Goal: Navigation & Orientation: Understand site structure

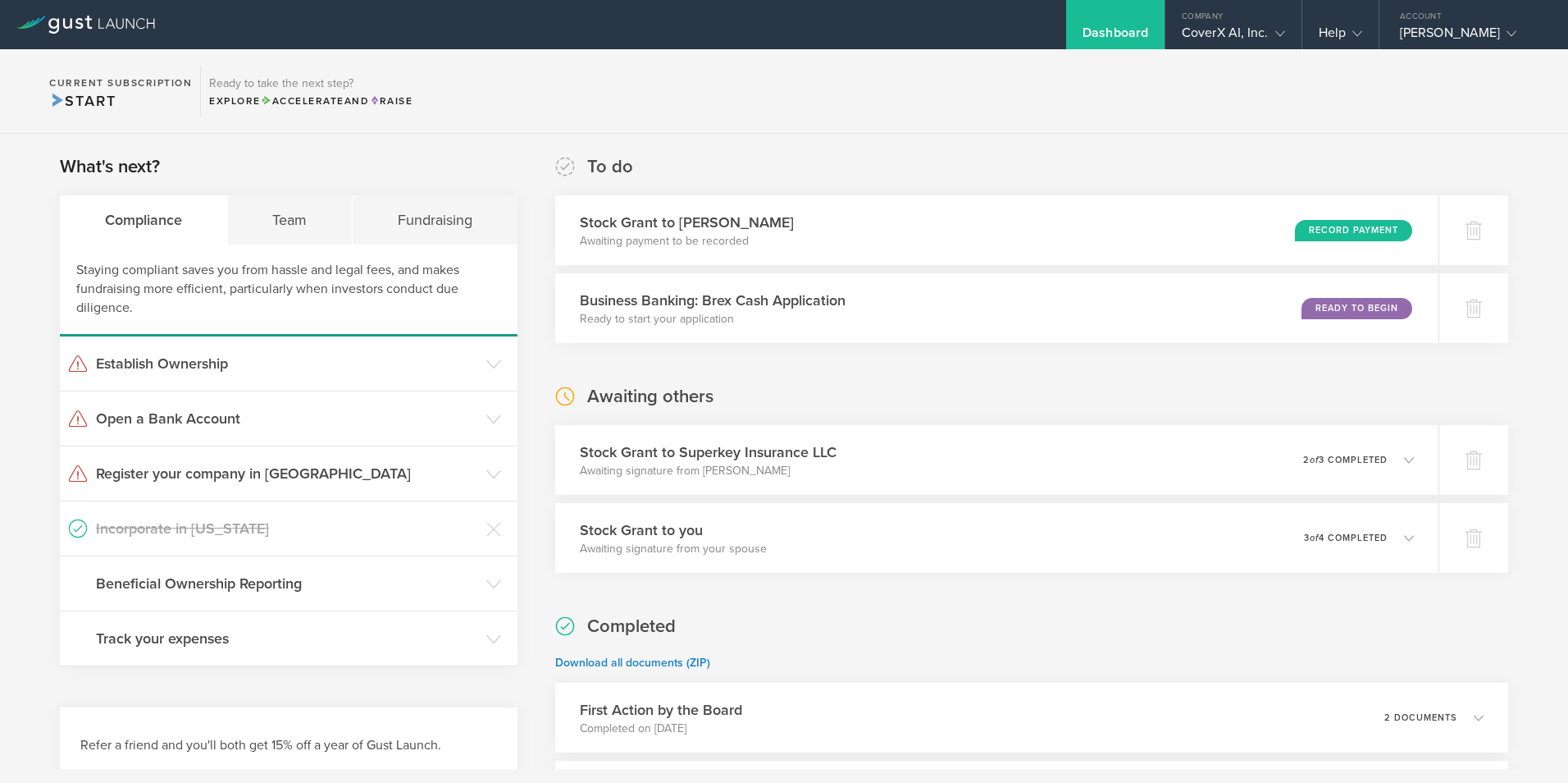
scroll to position [82, 0]
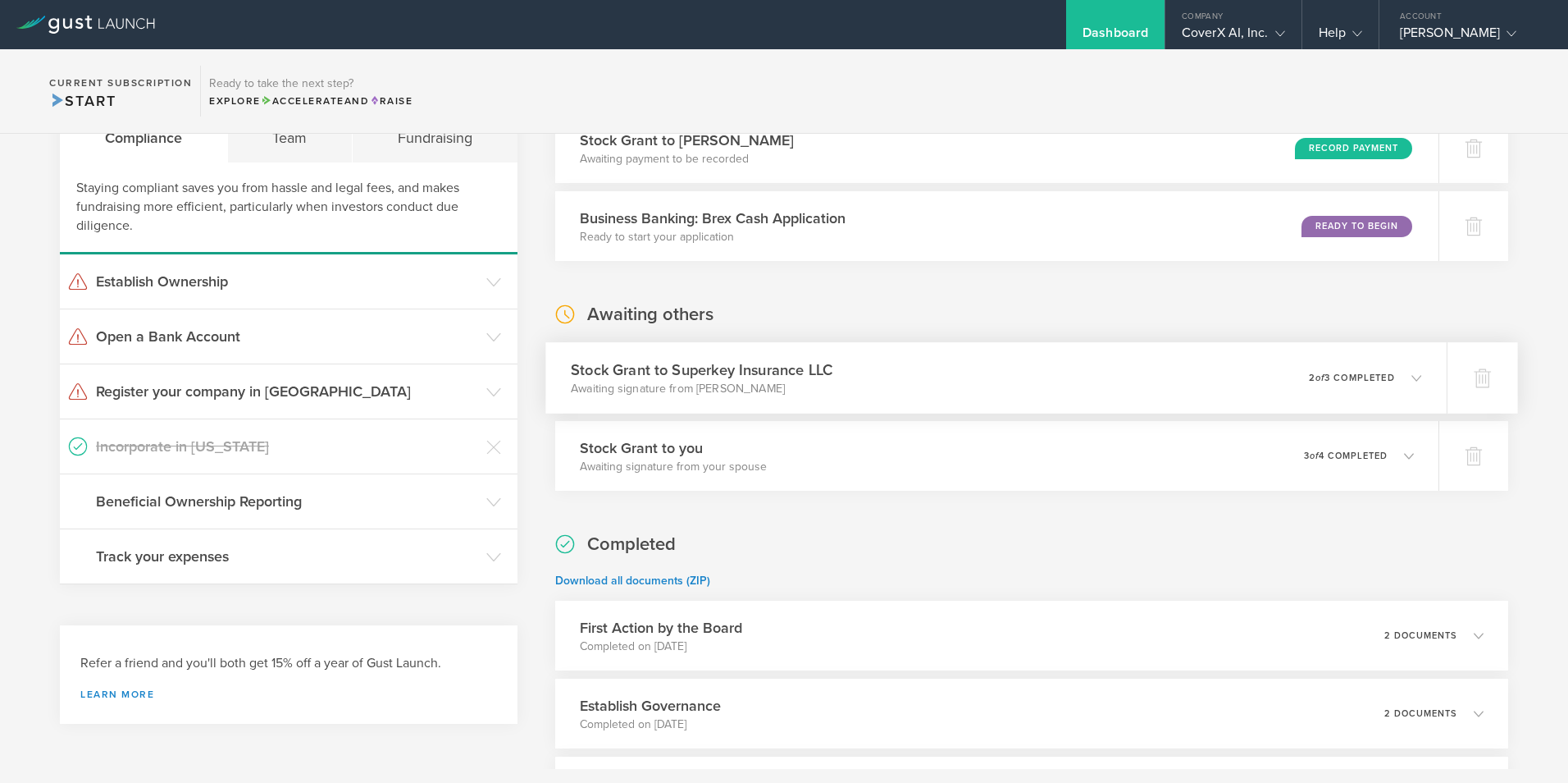
click at [1411, 376] on icon at bounding box center [1415, 377] width 10 height 10
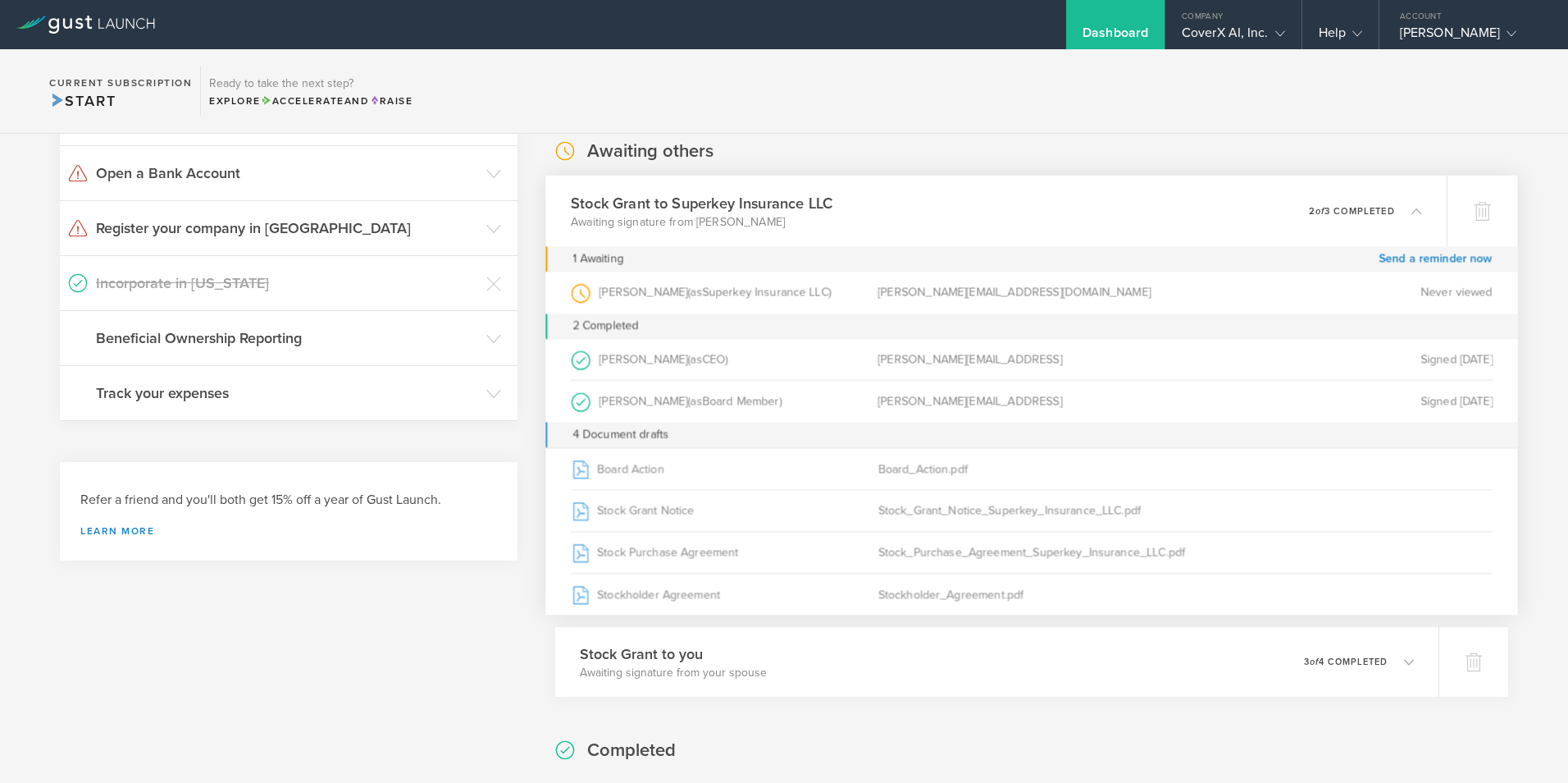
scroll to position [246, 0]
click at [492, 173] on icon at bounding box center [493, 173] width 15 height 15
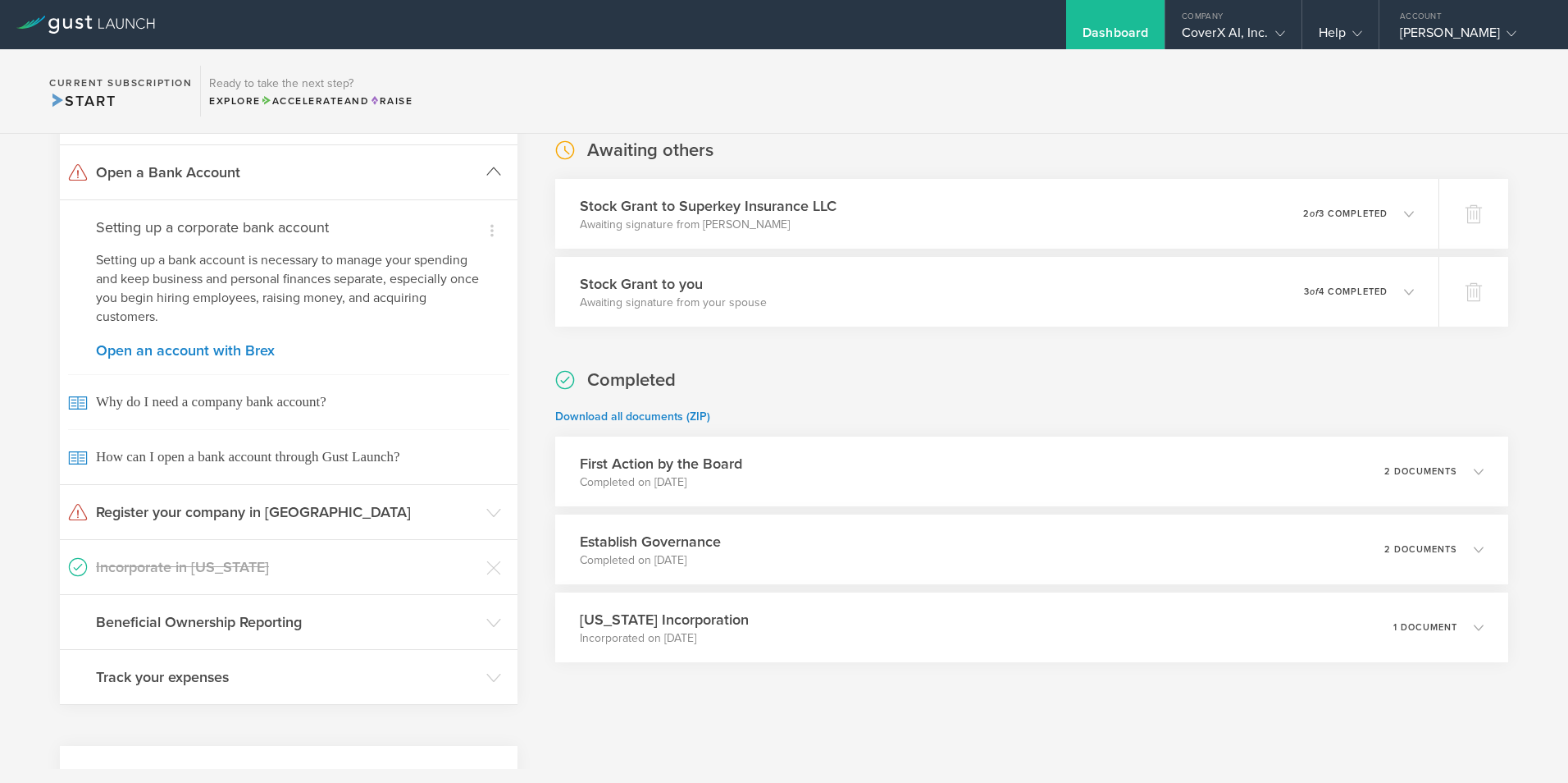
click at [492, 173] on icon at bounding box center [493, 171] width 15 height 15
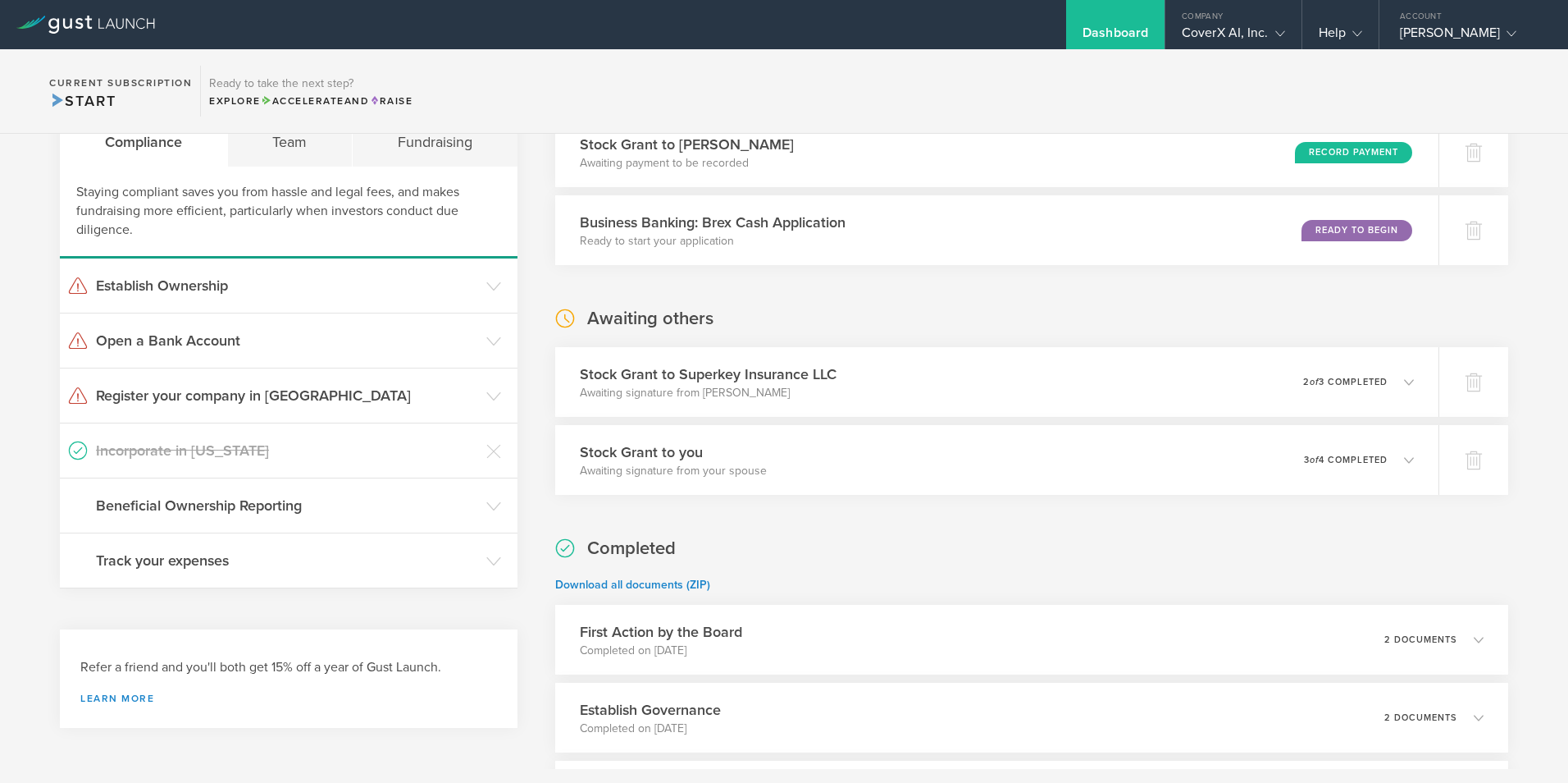
scroll to position [0, 0]
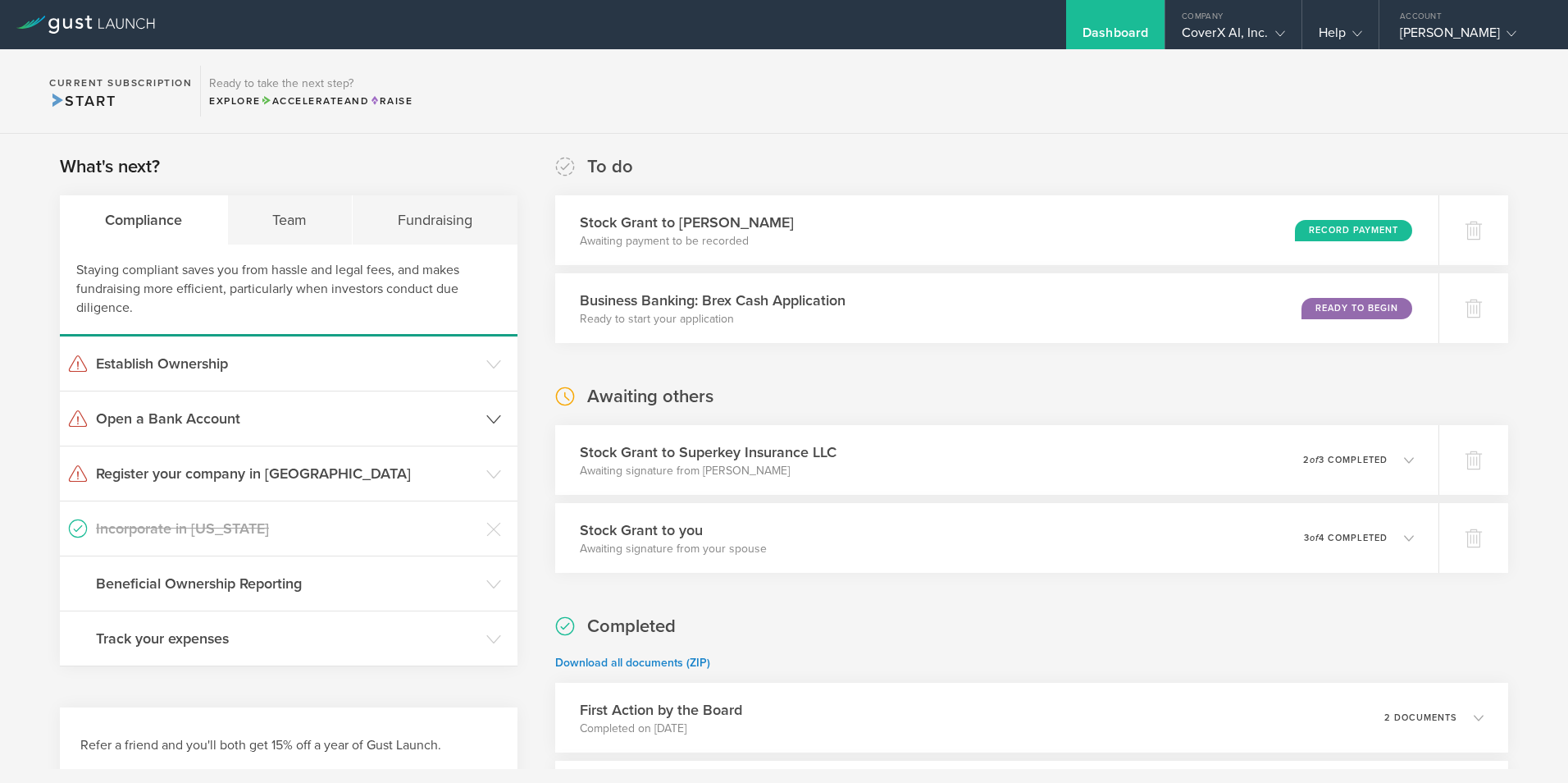
click at [487, 417] on icon at bounding box center [493, 419] width 15 height 15
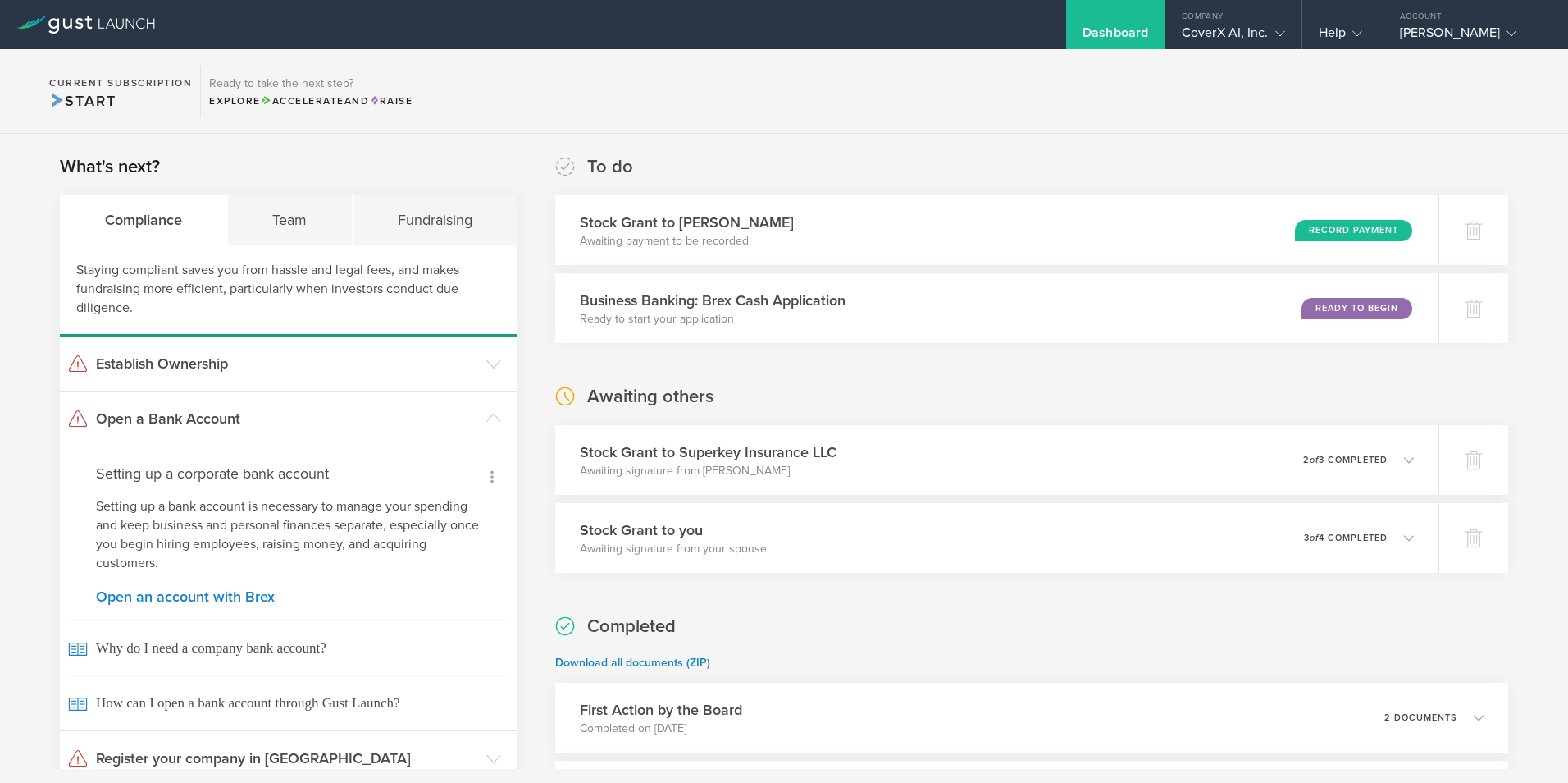
click at [486, 468] on icon at bounding box center [492, 476] width 19 height 19
click at [486, 473] on div at bounding box center [784, 391] width 1568 height 783
click at [486, 473] on icon at bounding box center [492, 476] width 19 height 19
click at [259, 484] on div at bounding box center [784, 391] width 1568 height 783
click at [488, 422] on icon at bounding box center [493, 417] width 15 height 15
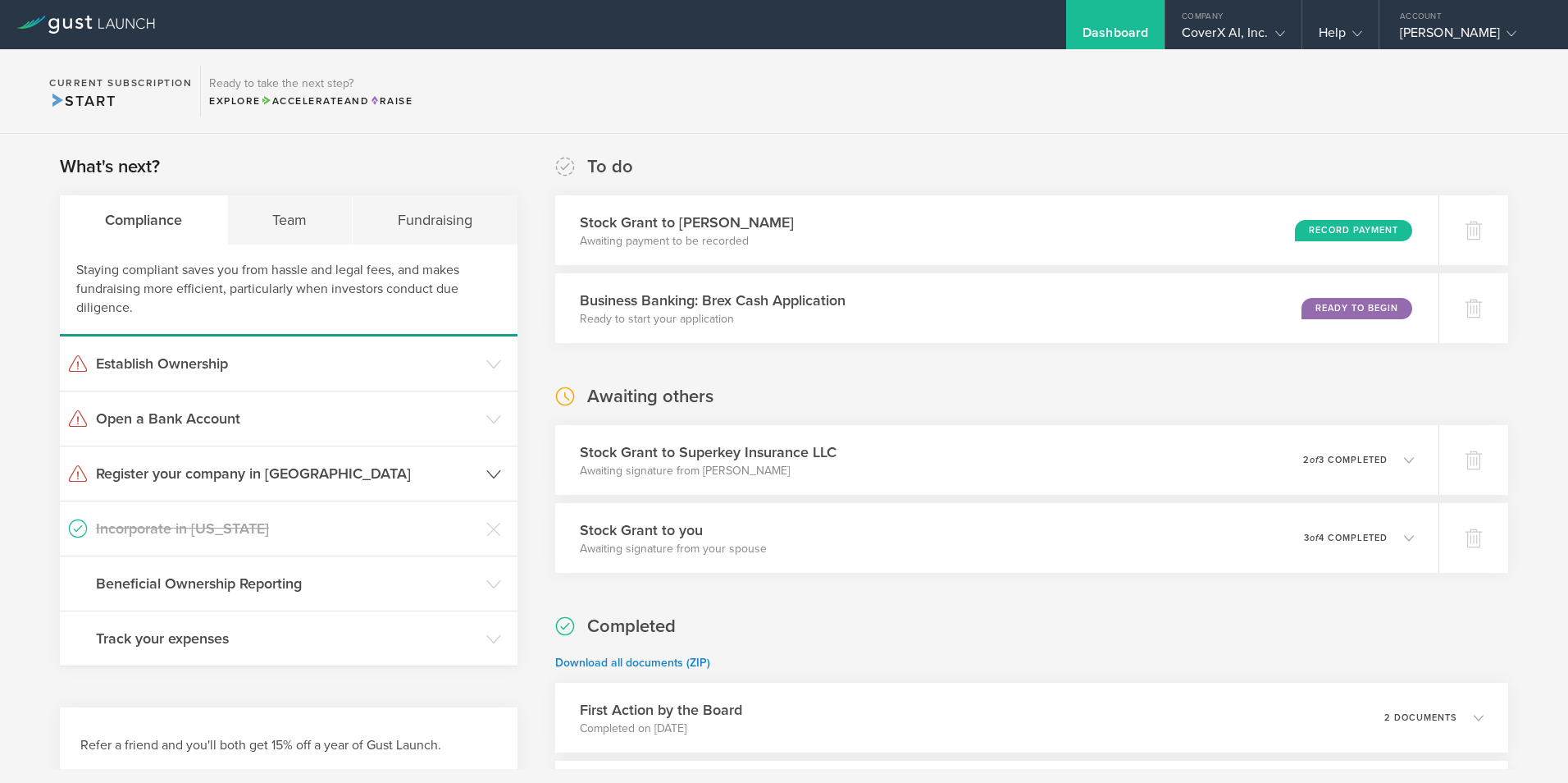
click at [491, 471] on icon at bounding box center [493, 473] width 15 height 15
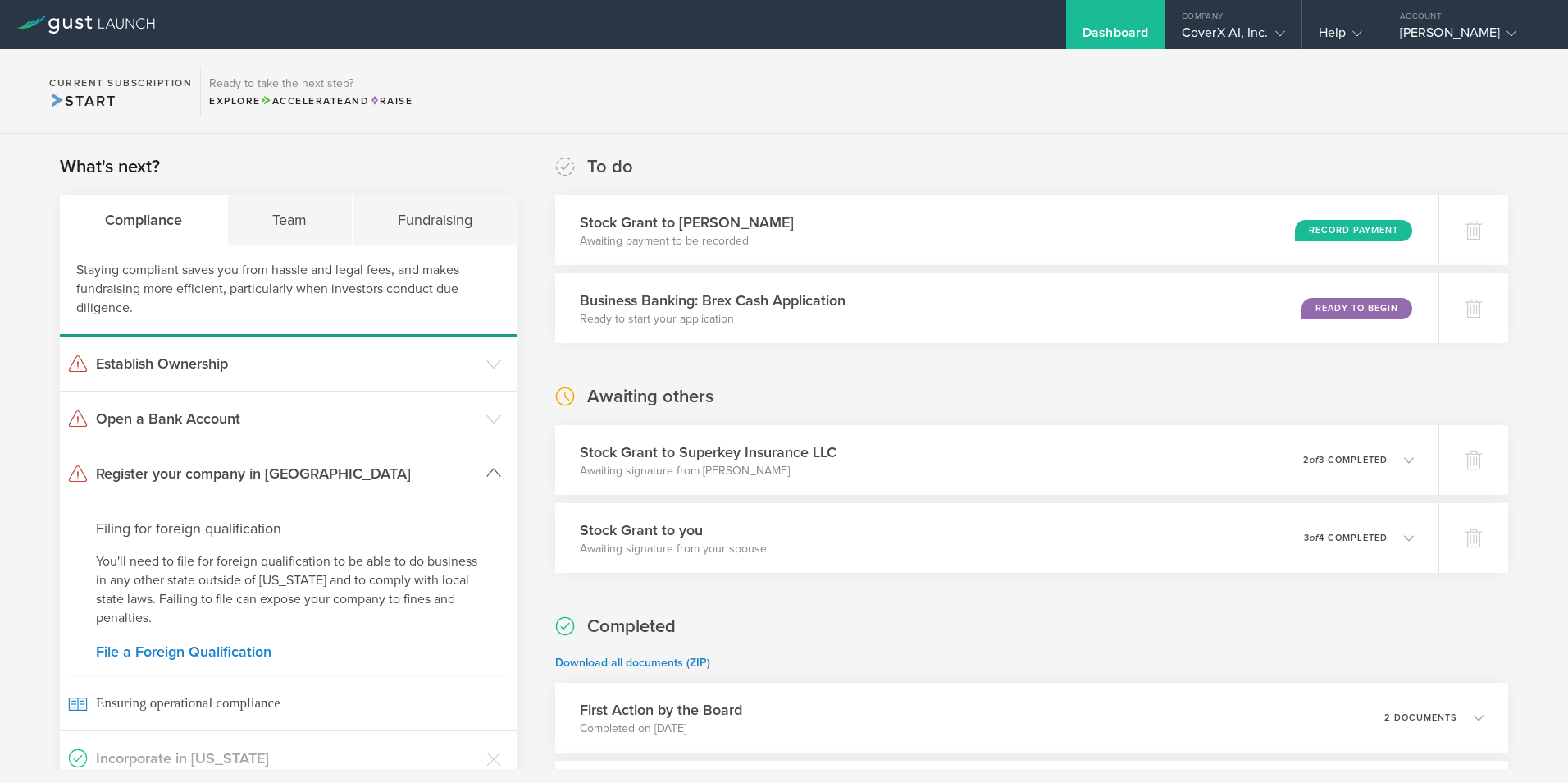
click at [487, 472] on polyline at bounding box center [493, 473] width 13 height 7
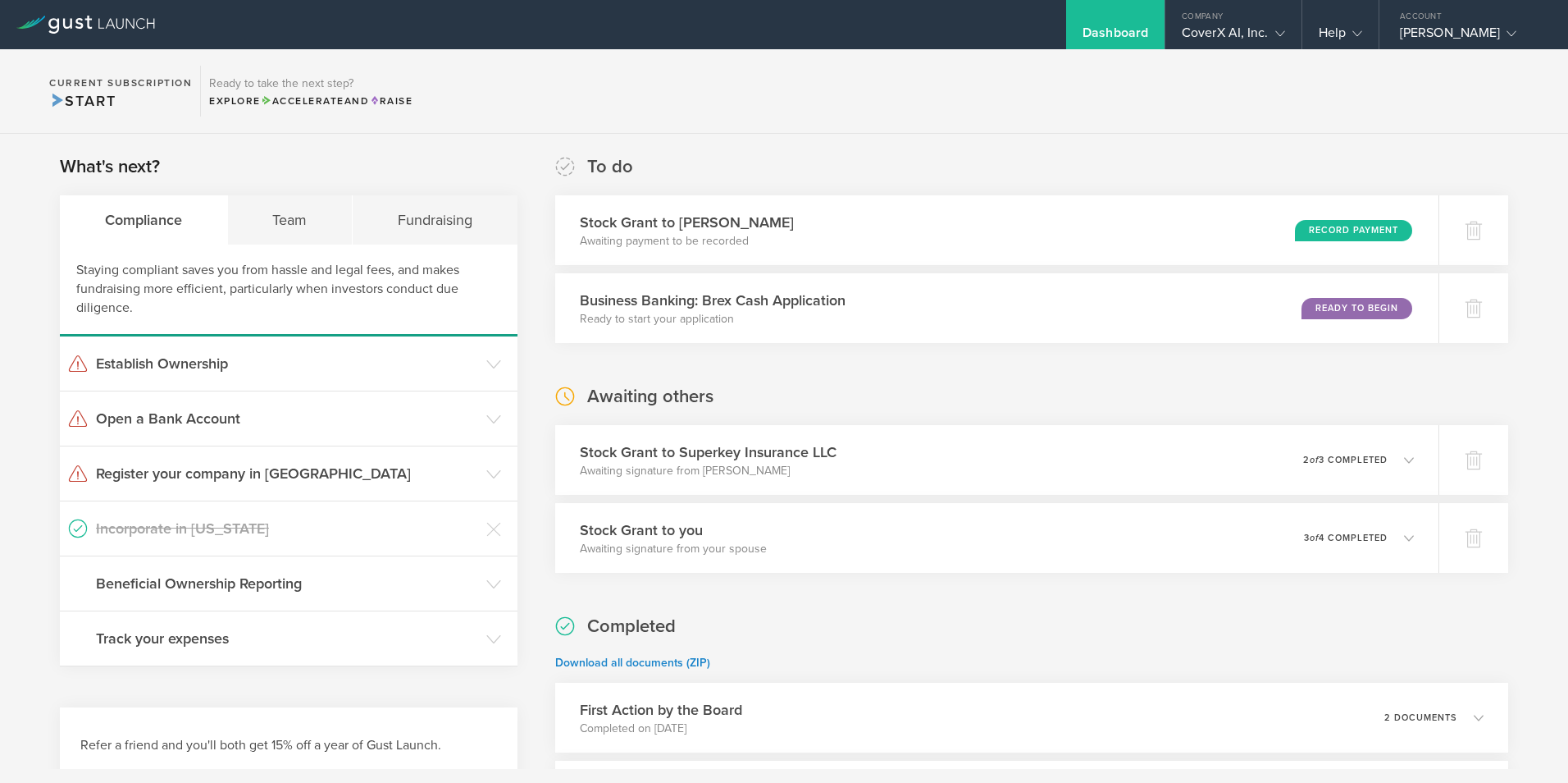
click at [1536, 438] on div "What's next? Compliance Team Fundraising Staying compliant saves you from hassl…" at bounding box center [784, 573] width 1568 height 877
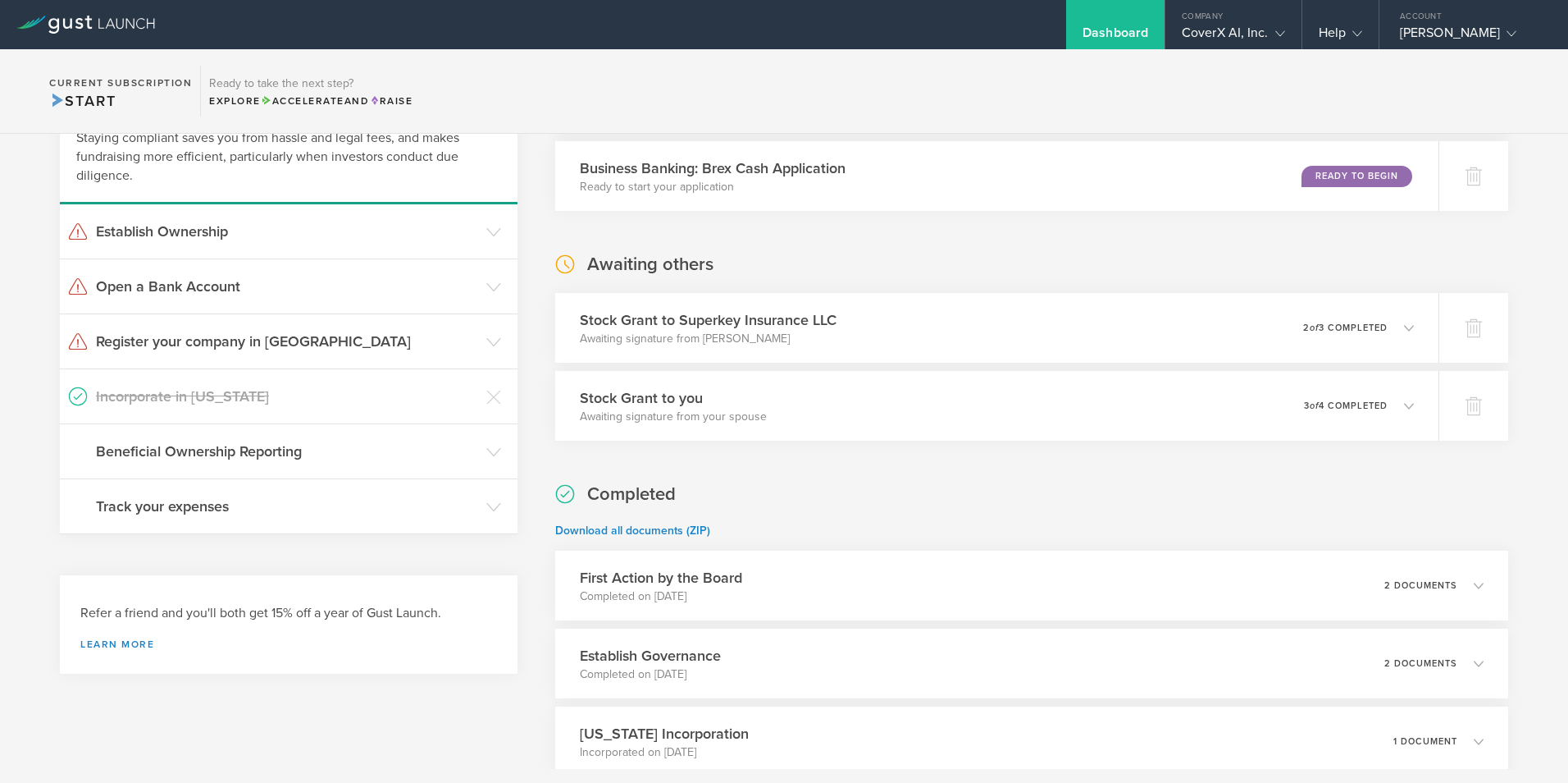
scroll to position [82, 0]
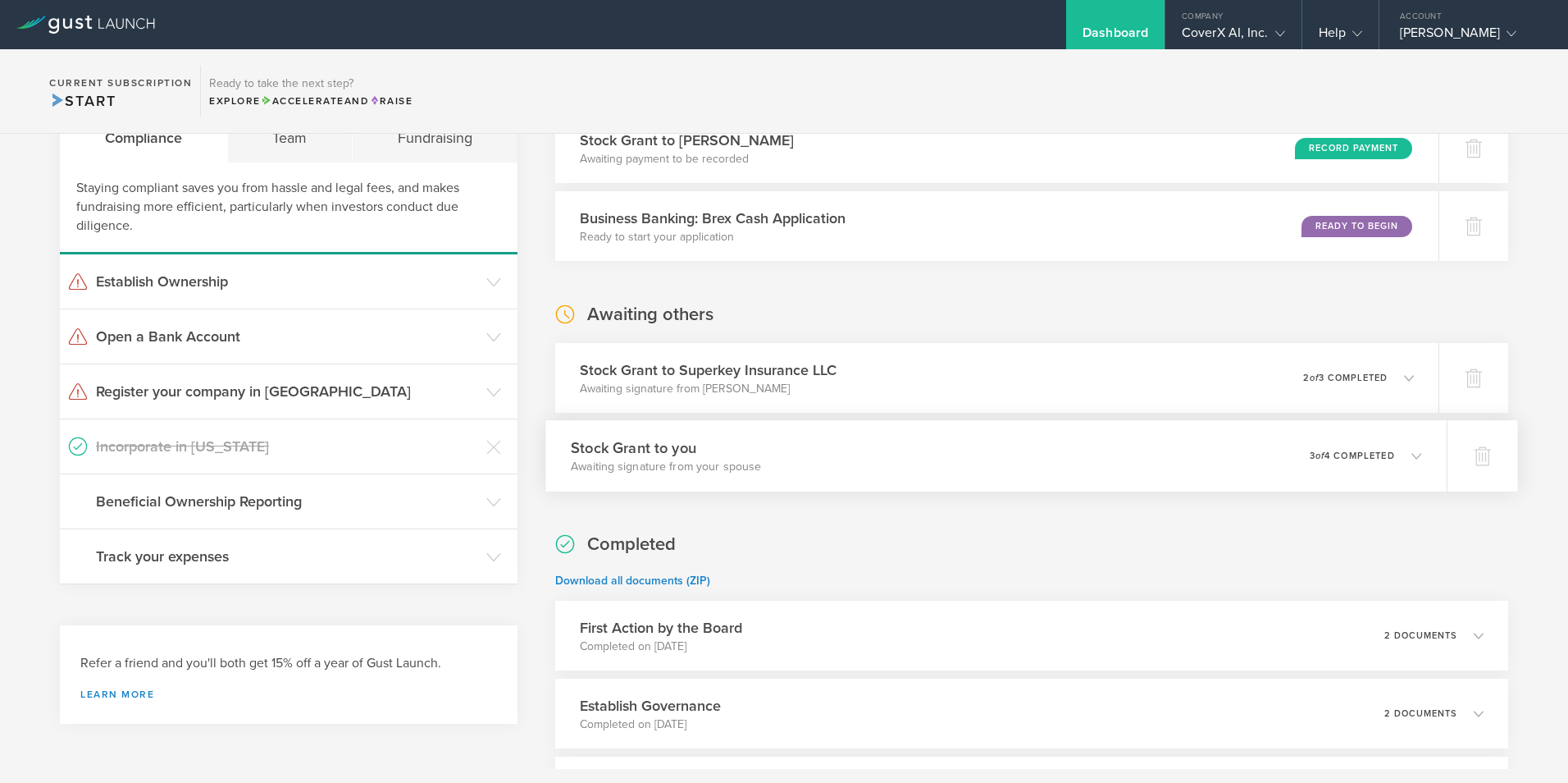
click at [1411, 456] on icon at bounding box center [1415, 455] width 10 height 10
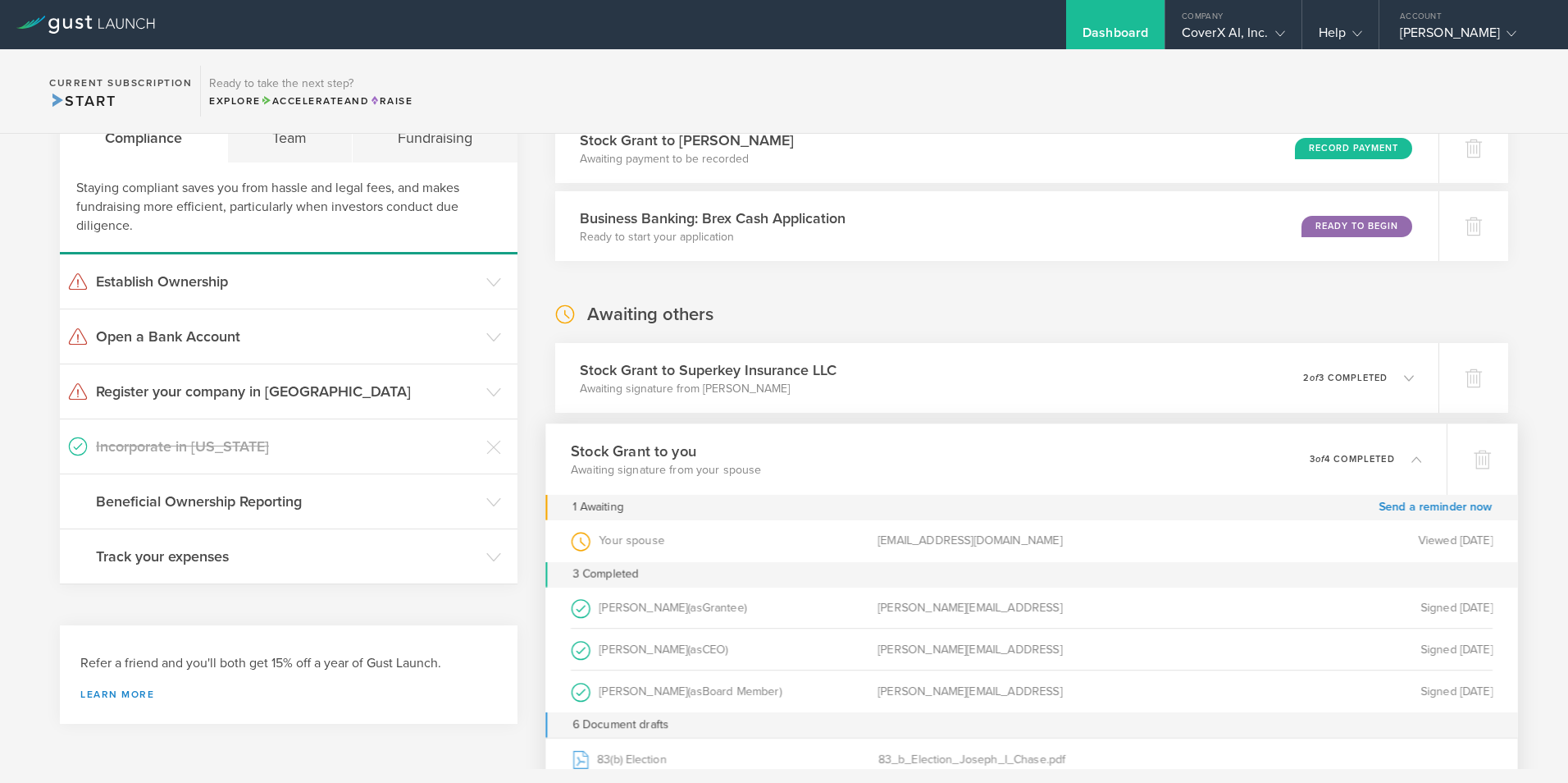
click at [1411, 459] on icon at bounding box center [1415, 458] width 10 height 10
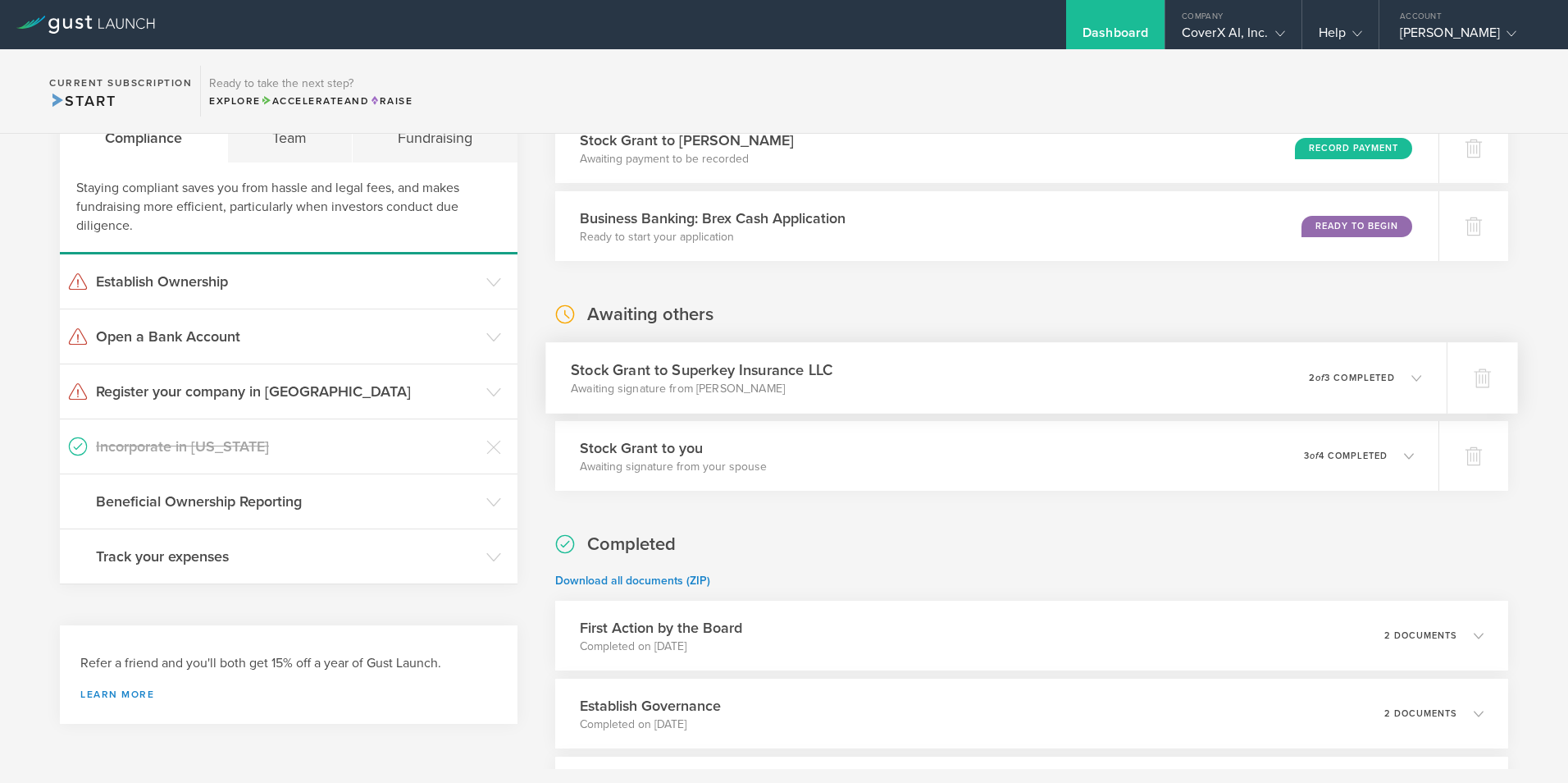
click at [1412, 378] on polyline at bounding box center [1416, 378] width 9 height 5
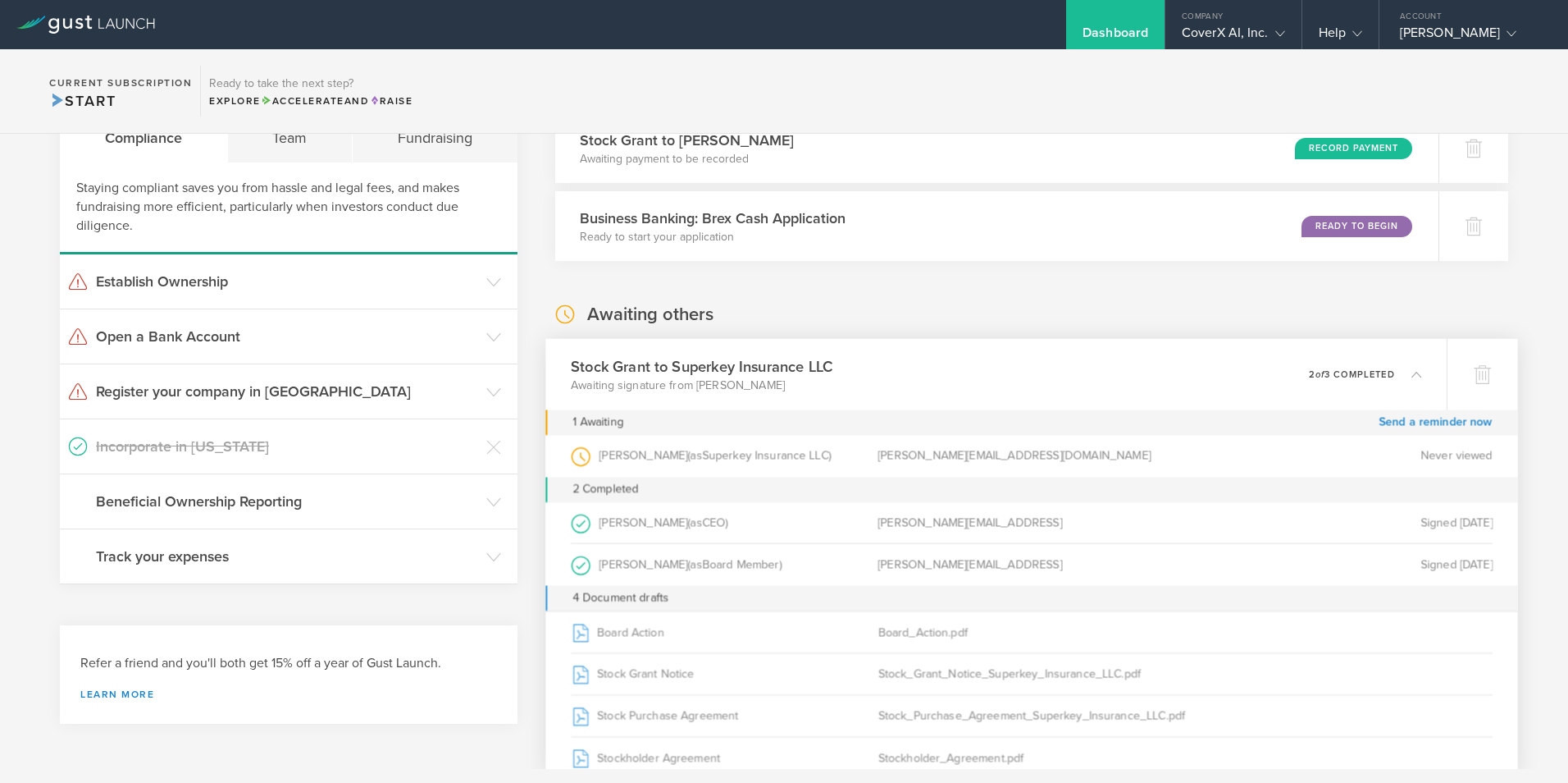
click at [1411, 378] on icon at bounding box center [1415, 374] width 10 height 10
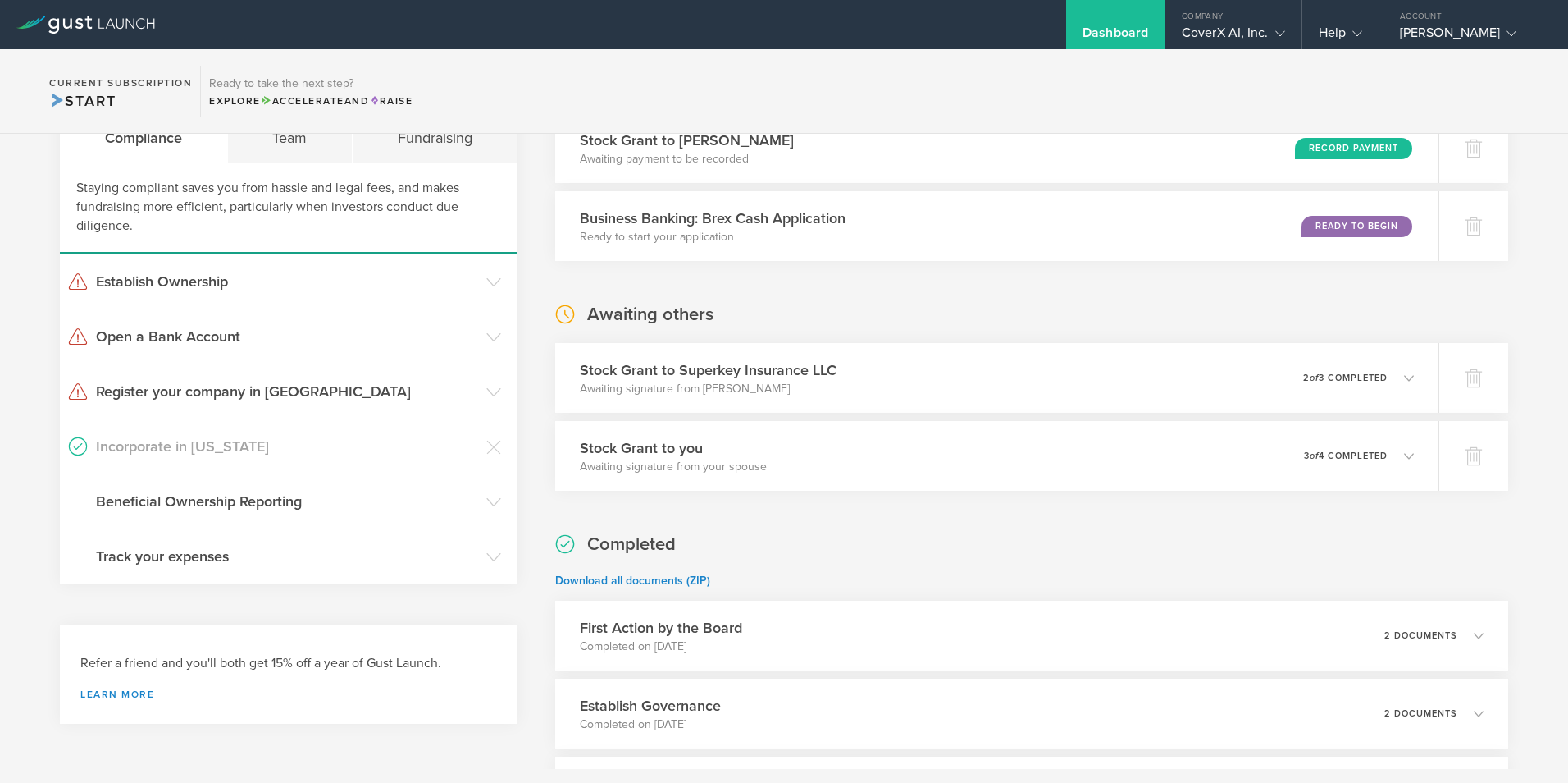
click at [1543, 407] on div "What's next? Compliance Team Fundraising Staying compliant saves you from hassl…" at bounding box center [784, 490] width 1568 height 877
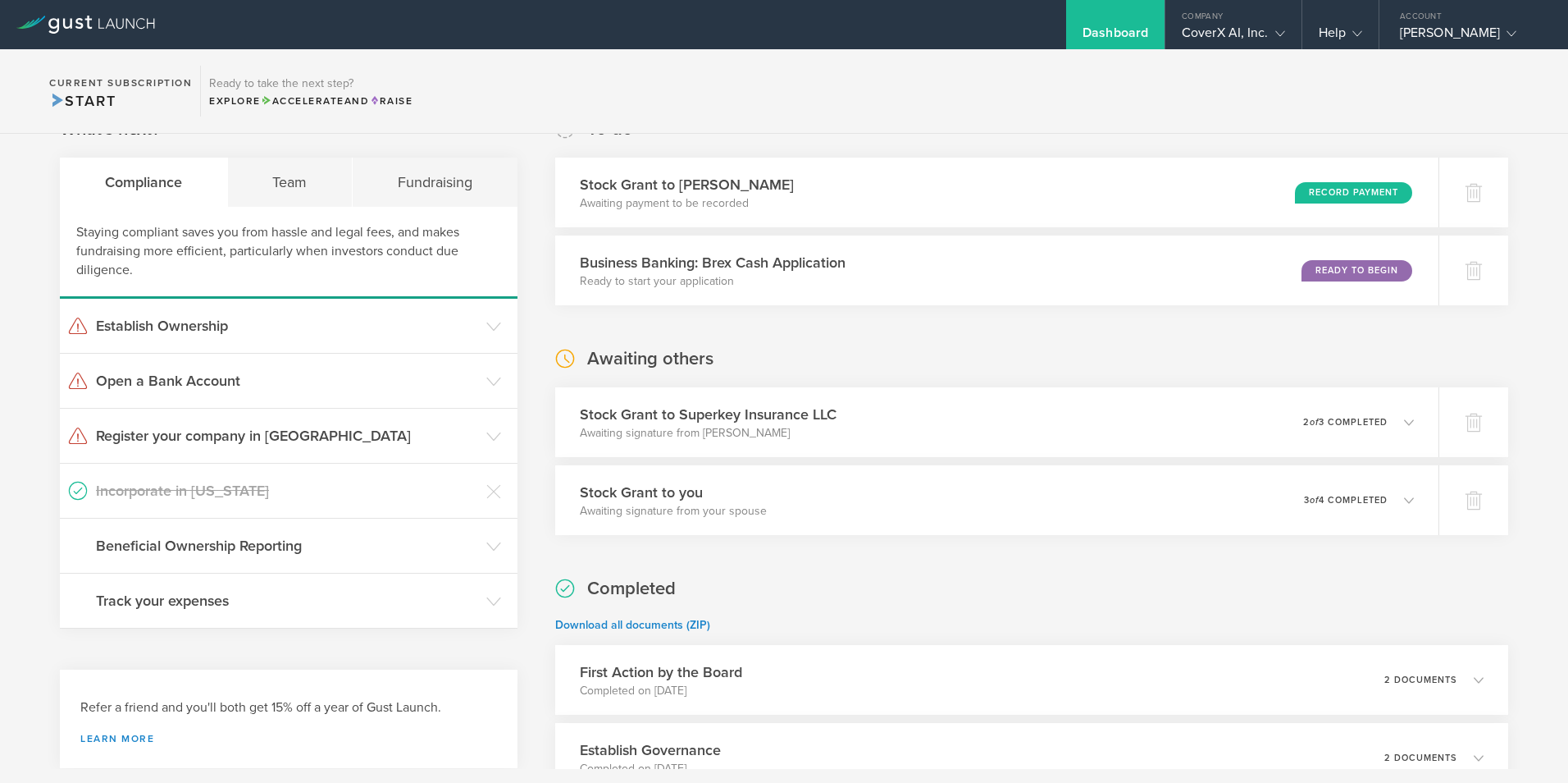
scroll to position [0, 0]
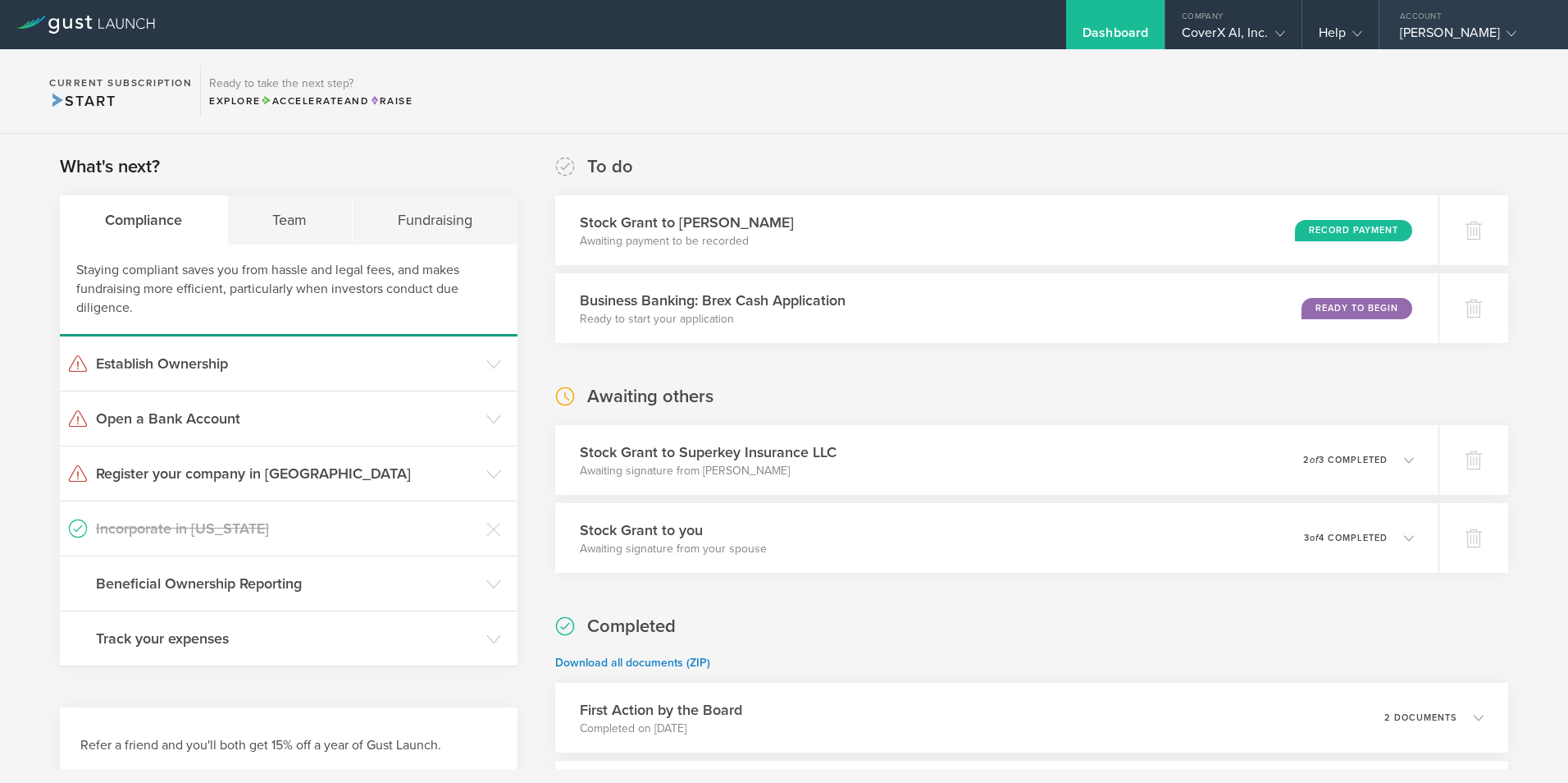
click at [1507, 32] on icon at bounding box center [1511, 33] width 10 height 10
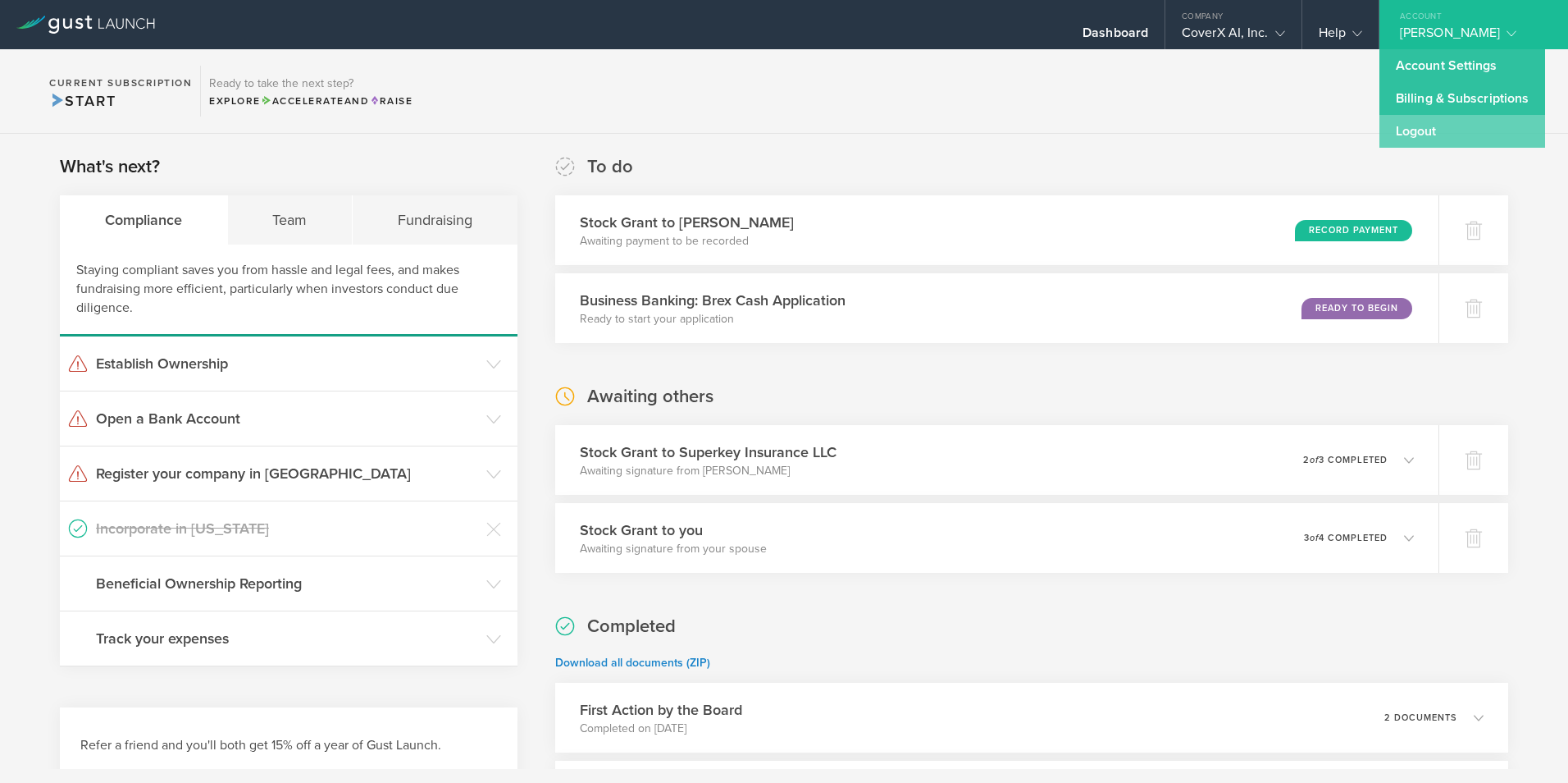
click at [1429, 132] on link "Logout" at bounding box center [1462, 131] width 166 height 32
